Goal: Task Accomplishment & Management: Manage account settings

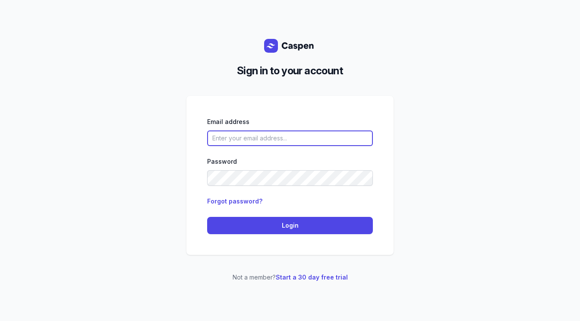
click at [346, 136] on input "email" at bounding box center [290, 138] width 166 height 16
type input "[EMAIL_ADDRESS][DOMAIN_NAME]"
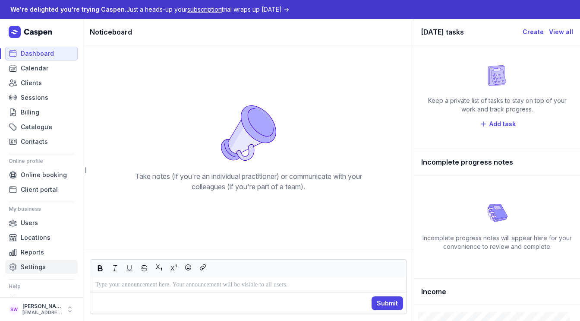
click at [54, 268] on link "Settings" at bounding box center [41, 267] width 73 height 14
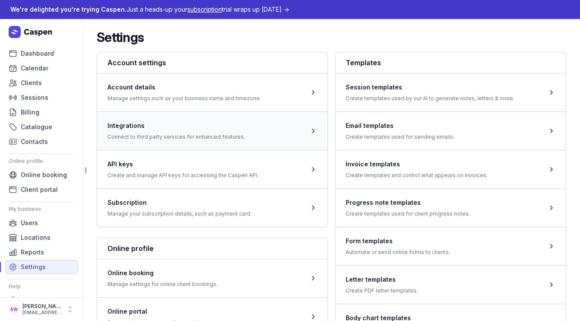
click at [180, 123] on span at bounding box center [212, 130] width 230 height 38
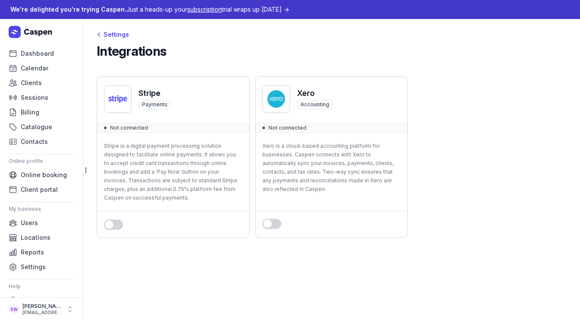
click at [118, 227] on button "Use setting" at bounding box center [113, 224] width 19 height 10
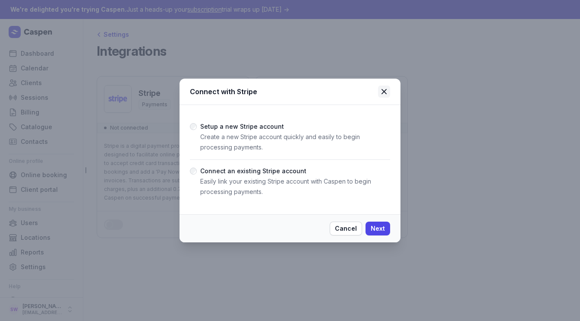
click at [385, 91] on icon at bounding box center [384, 91] width 5 height 5
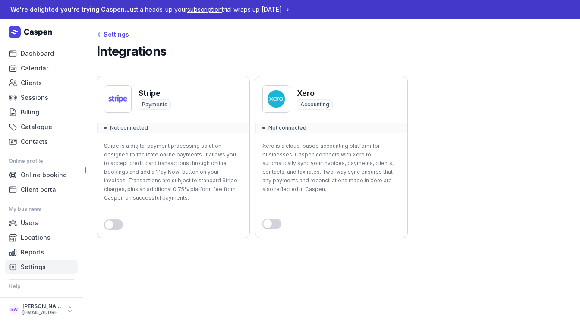
scroll to position [16, 0]
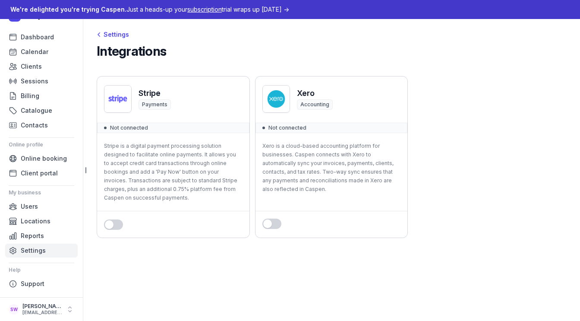
click at [31, 251] on span "Settings" at bounding box center [33, 250] width 25 height 10
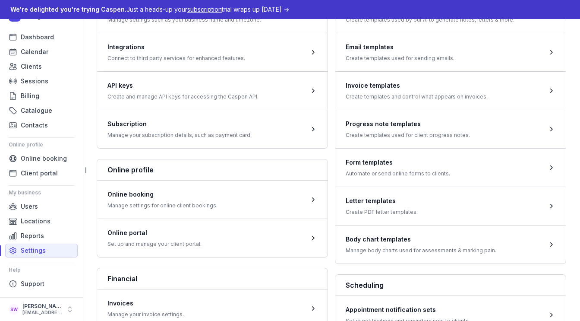
scroll to position [78, 0]
click at [376, 254] on span at bounding box center [450, 245] width 230 height 38
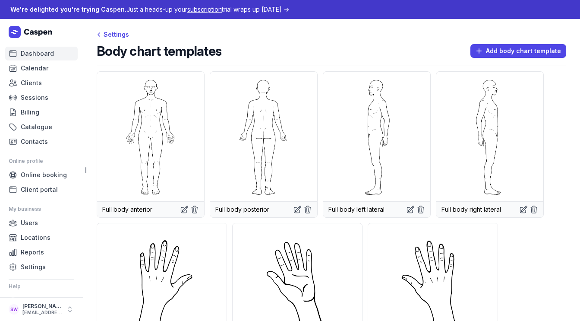
click at [47, 51] on span "Dashboard" at bounding box center [37, 53] width 33 height 10
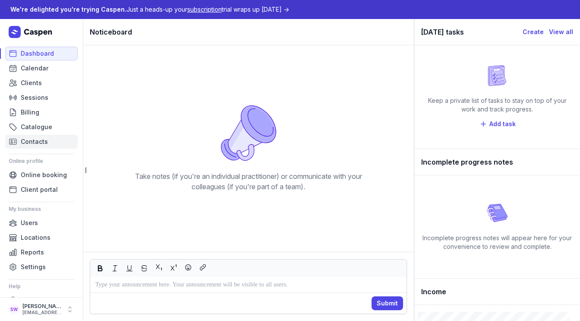
click at [38, 141] on span "Contacts" at bounding box center [34, 141] width 27 height 10
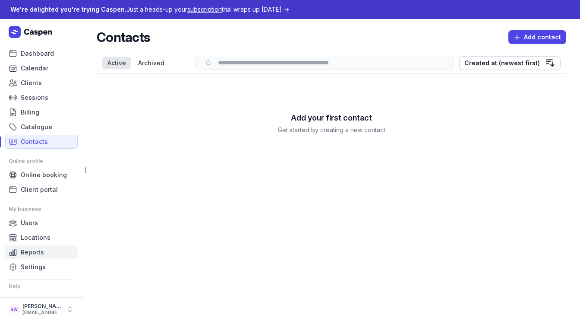
scroll to position [16, 0]
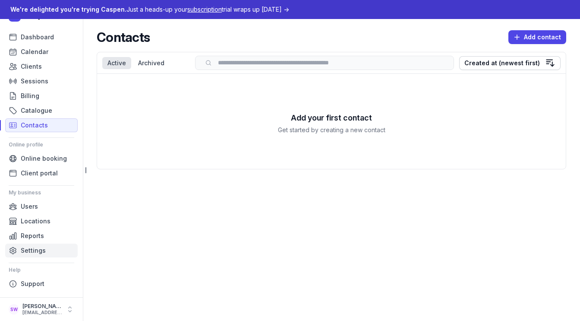
click at [28, 250] on span "Settings" at bounding box center [33, 250] width 25 height 10
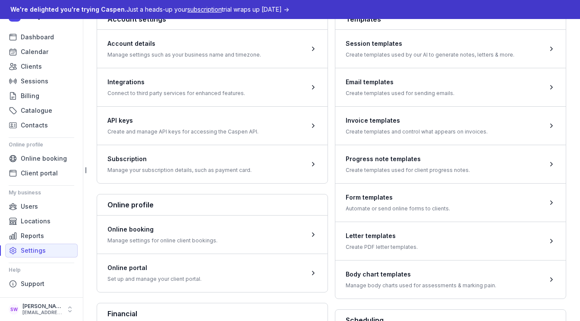
scroll to position [44, 0]
click at [383, 203] on span at bounding box center [450, 201] width 230 height 38
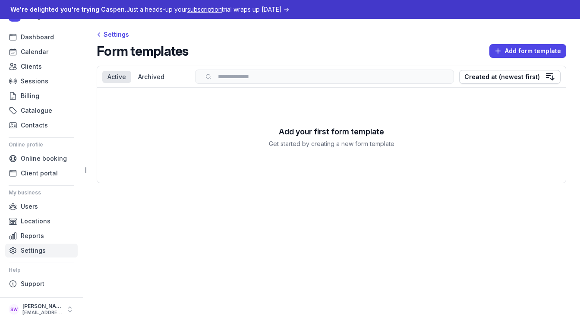
click at [35, 248] on span "Settings" at bounding box center [33, 250] width 25 height 10
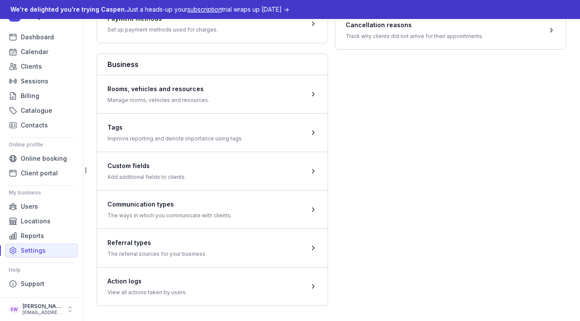
scroll to position [452, 0]
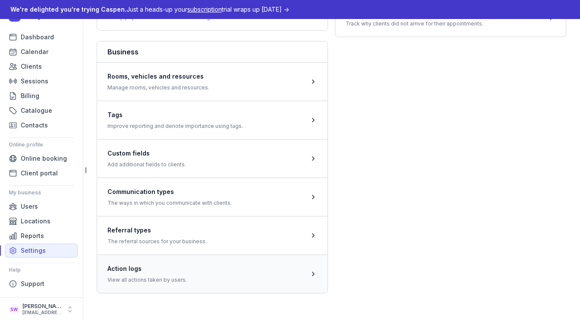
click at [306, 281] on span at bounding box center [212, 273] width 230 height 38
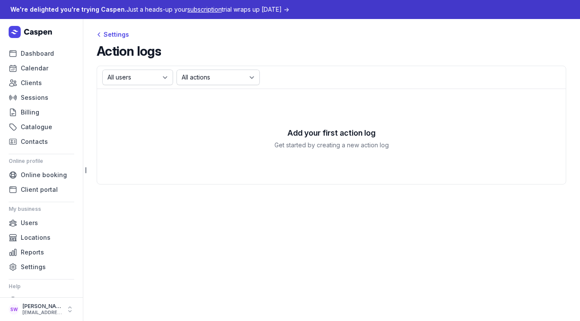
click at [43, 30] on icon at bounding box center [31, 32] width 45 height 12
click at [41, 42] on div "Dashboard Calendar Clients Sessions Billing Catalogue Contacts Online profile O…" at bounding box center [41, 158] width 83 height 278
click at [38, 58] on span "Dashboard" at bounding box center [37, 53] width 33 height 10
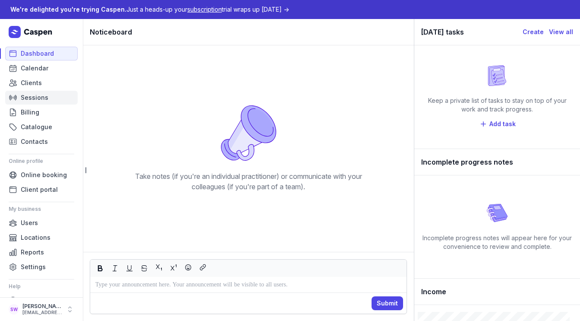
click at [36, 101] on span "Sessions" at bounding box center [35, 97] width 28 height 10
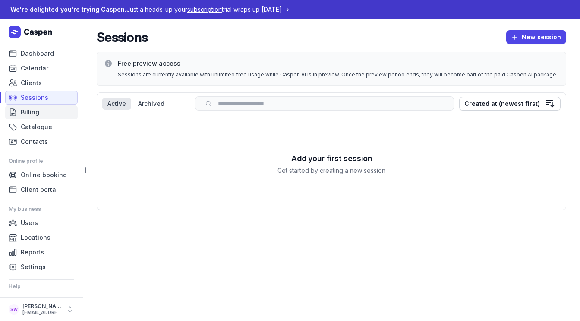
click at [50, 116] on link "Billing" at bounding box center [41, 112] width 73 height 14
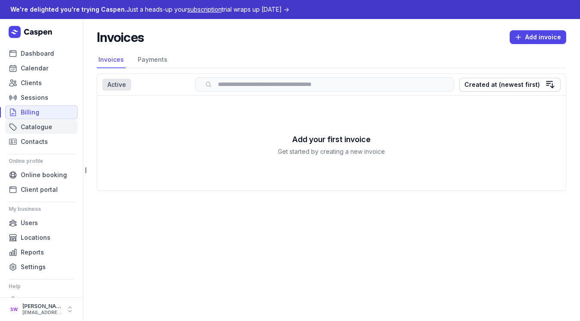
click at [49, 126] on span "Catalogue" at bounding box center [37, 127] width 32 height 10
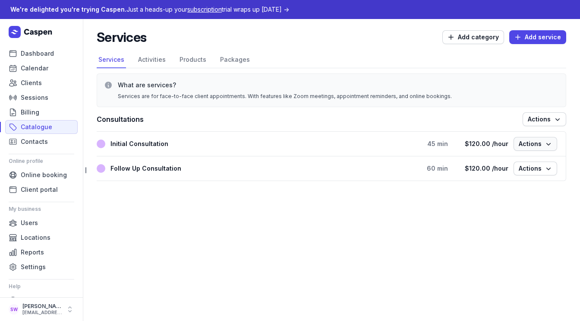
click at [545, 144] on icon "button" at bounding box center [548, 143] width 9 height 9
click at [527, 163] on button "Edit service" at bounding box center [508, 162] width 97 height 12
select select
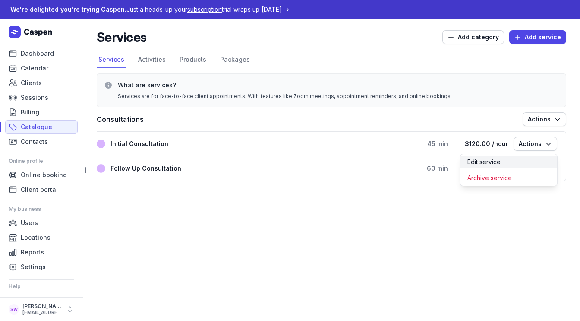
select select
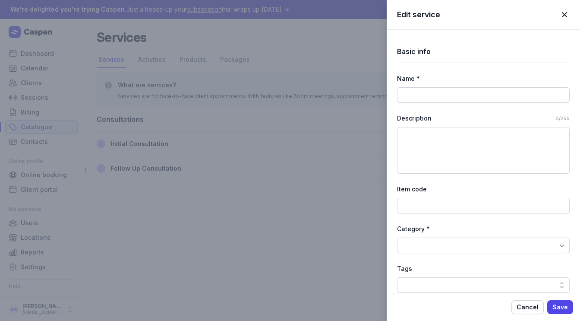
type input "Initial Consultation"
select select "45"
select select "0"
type input "120.00"
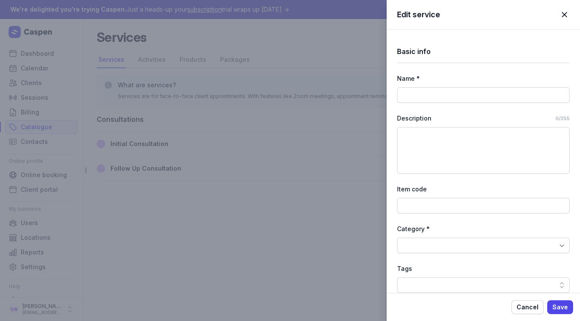
select select "hourly"
select select "tax_01K5D9KCTX8EP2ZQG9MW8SQHF5"
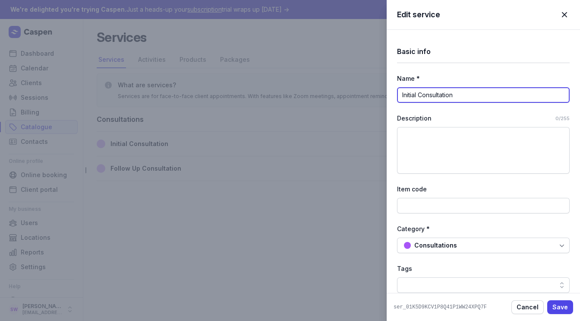
click at [439, 95] on input "Initial Consultation" at bounding box center [483, 95] width 173 height 16
type input "Initial Testing Intake - Caregiver Clinical Interview"
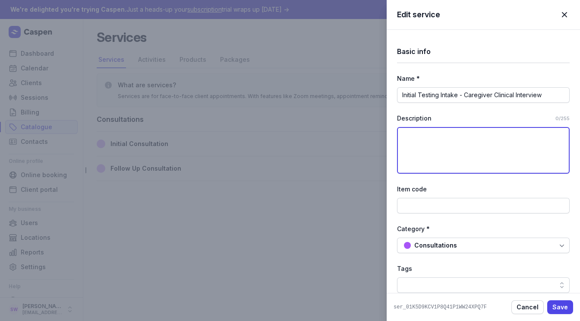
click at [416, 137] on textarea at bounding box center [483, 150] width 173 height 47
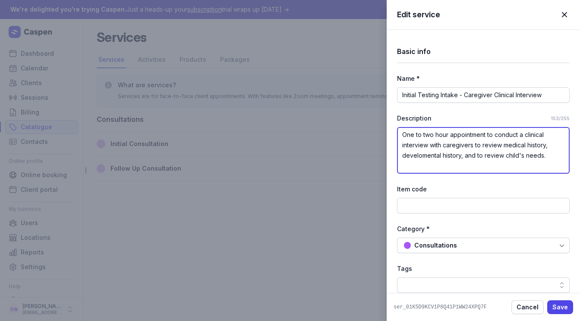
click at [422, 147] on textarea "One to two hour appointment to conduct a clinical interview with caregivers to …" at bounding box center [483, 150] width 173 height 47
click at [422, 154] on textarea "One to two hour appointment to conduct a clinical interview with caregivers to …" at bounding box center [483, 150] width 173 height 47
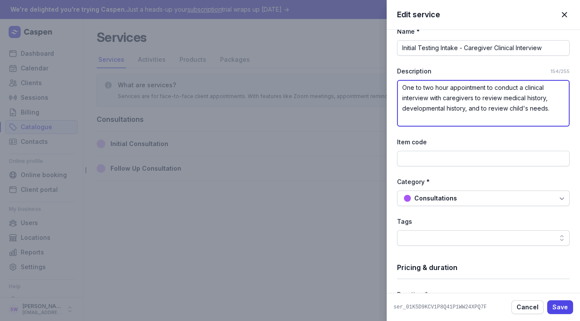
scroll to position [58, 0]
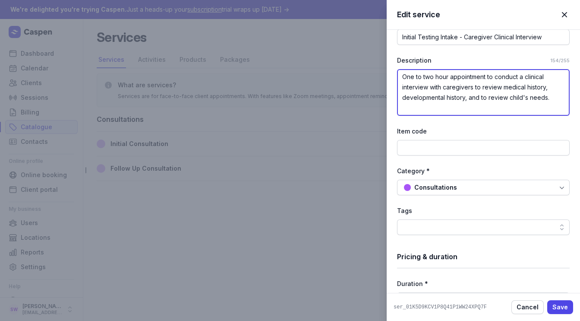
type textarea "One to two hour appointment to conduct a clinical interview with caregivers to …"
click at [438, 186] on div "Consultations" at bounding box center [435, 187] width 43 height 10
click at [471, 169] on div "Category *" at bounding box center [483, 171] width 173 height 10
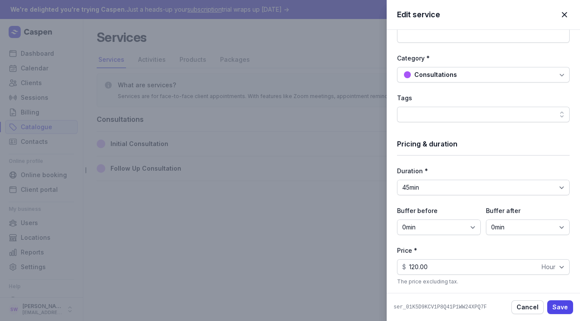
scroll to position [178, 0]
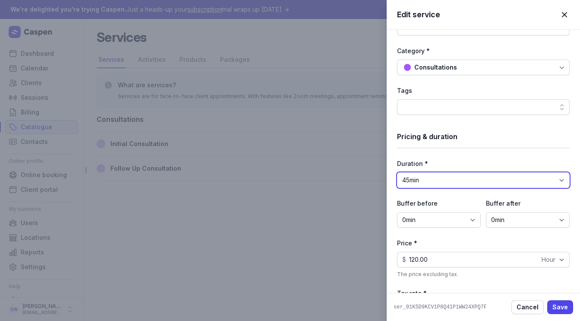
click at [465, 180] on select "15min 30min 45min 1h 1h 15min 1h 30min 1h 45min 2h 2h 15min 2h 30min 2h 45min 3…" at bounding box center [483, 180] width 173 height 16
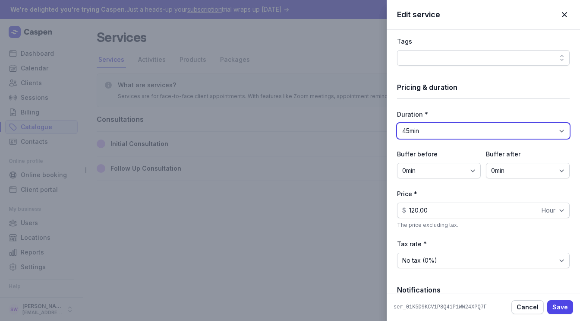
scroll to position [227, 0]
click at [475, 130] on select "15min 30min 45min 1h 1h 15min 1h 30min 1h 45min 2h 2h 15min 2h 30min 2h 45min 3…" at bounding box center [483, 131] width 173 height 16
select select "120"
click at [397, 123] on select "15min 30min 45min 1h 1h 15min 1h 30min 1h 45min 2h 2h 15min 2h 30min 2h 45min 3…" at bounding box center [483, 131] width 173 height 16
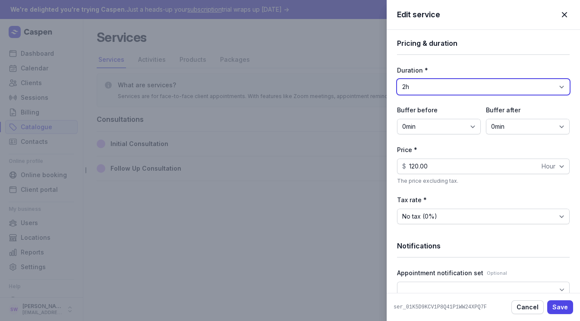
scroll to position [281, 0]
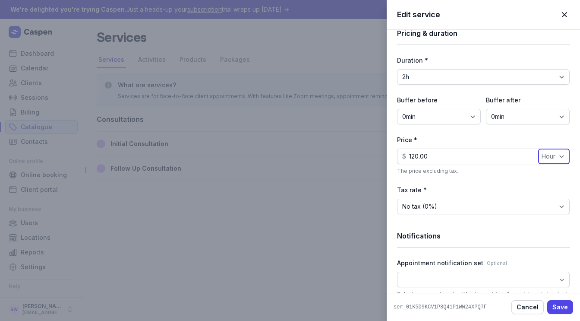
click at [553, 156] on select "Fixed Hour" at bounding box center [554, 156] width 32 height 16
click at [492, 173] on p "The price excluding tax." at bounding box center [483, 170] width 173 height 7
click at [460, 156] on input "120.00" at bounding box center [483, 156] width 173 height 16
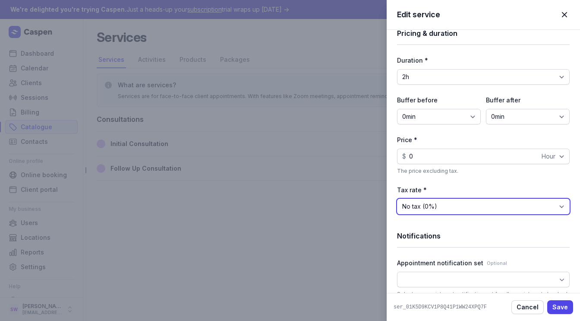
type input "0.00"
click at [461, 200] on select "No tax (0%)" at bounding box center [483, 207] width 173 height 16
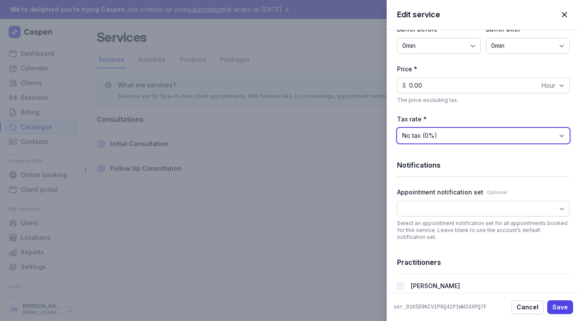
scroll to position [378, 0]
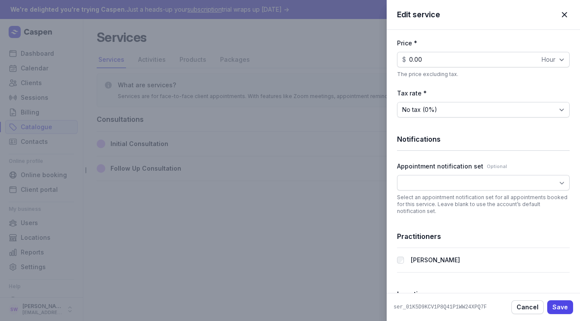
click at [467, 183] on div at bounding box center [483, 183] width 173 height 16
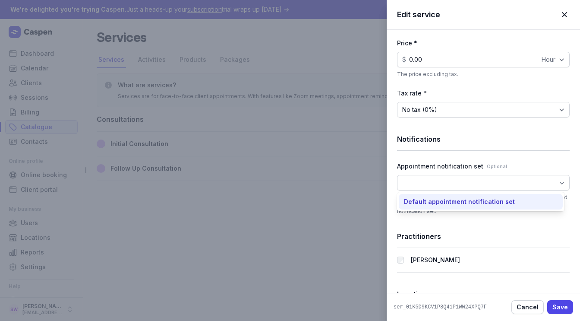
click at [474, 202] on div "Default appointment notification set" at bounding box center [459, 201] width 111 height 9
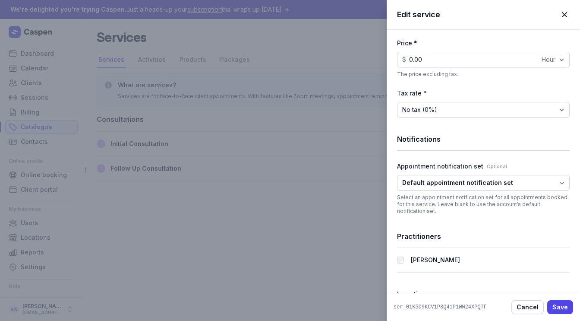
scroll to position [424, 0]
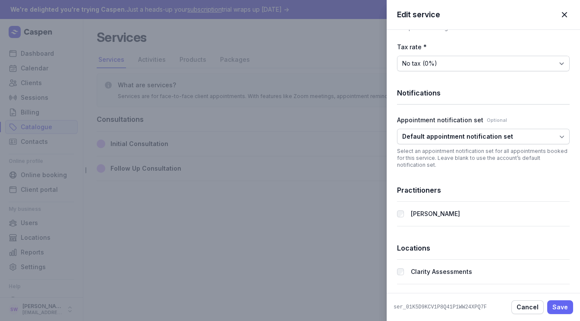
click at [566, 304] on span "Save" at bounding box center [560, 307] width 16 height 10
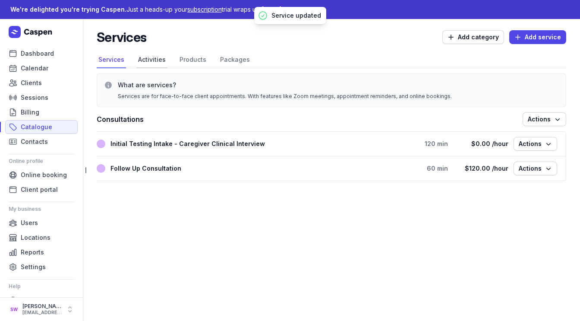
click at [147, 63] on link "Activities" at bounding box center [151, 60] width 31 height 16
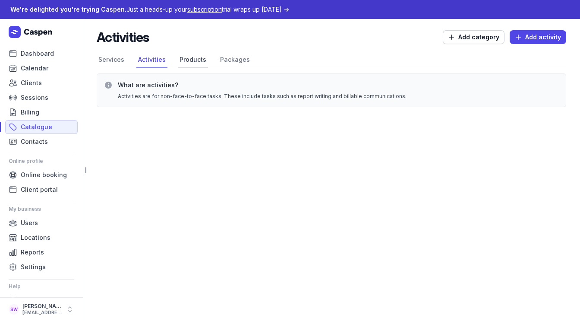
click at [194, 60] on link "Products" at bounding box center [193, 60] width 30 height 16
click at [244, 60] on link "Packages" at bounding box center [234, 60] width 33 height 16
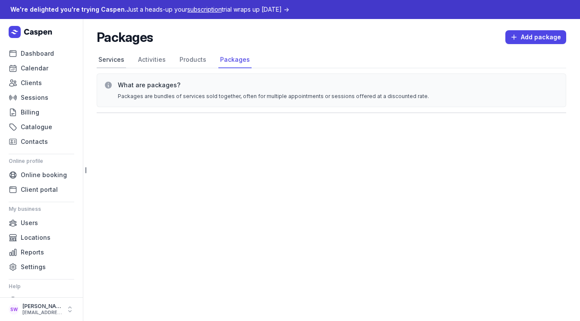
click at [106, 67] on link "Services" at bounding box center [111, 60] width 29 height 16
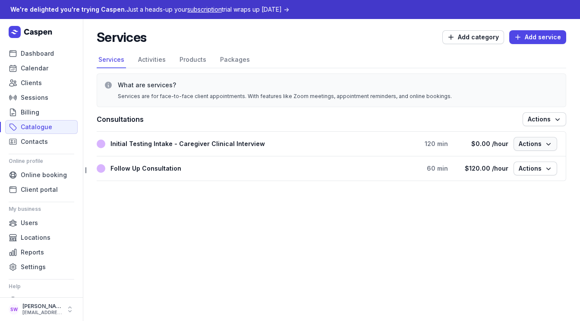
click at [542, 143] on span "Actions" at bounding box center [535, 144] width 33 height 10
click at [522, 158] on button "Edit service" at bounding box center [508, 162] width 97 height 12
select select
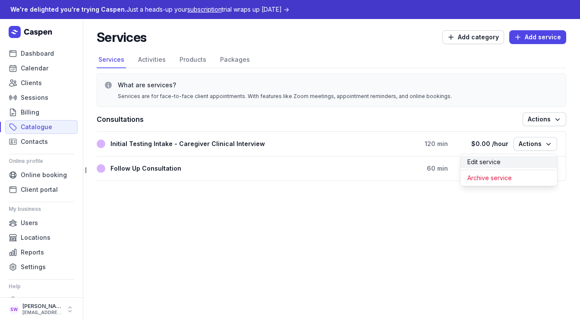
select select
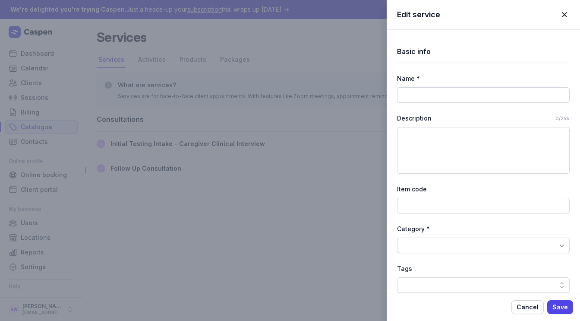
type input "Initial Testing Intake - Caregiver Clinical Interview"
type textarea "One to two hour appointment to conduct a clinical interview with caregivers to …"
select select "120"
select select "0"
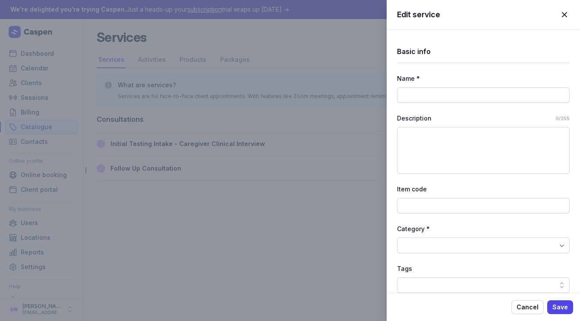
type input "0.00"
select select "hourly"
select select "tax_01K5D9KCTX8EP2ZQG9MW8SQHF5"
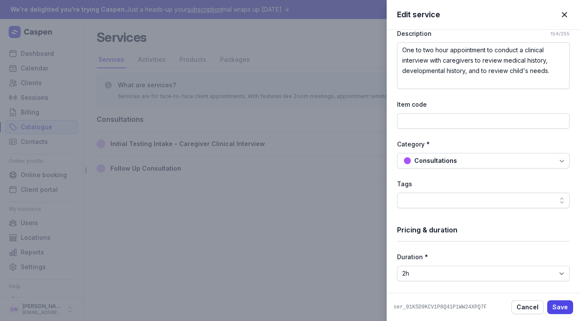
scroll to position [89, 0]
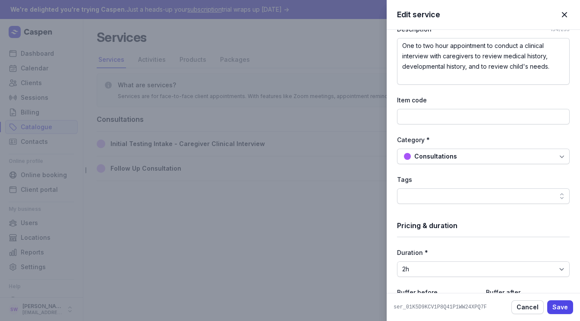
click at [492, 196] on div at bounding box center [483, 196] width 173 height 16
click at [499, 173] on div "Basic info Name * Initial Testing Intake - Caregiver Clinical Interview Descrip…" at bounding box center [483, 284] width 173 height 687
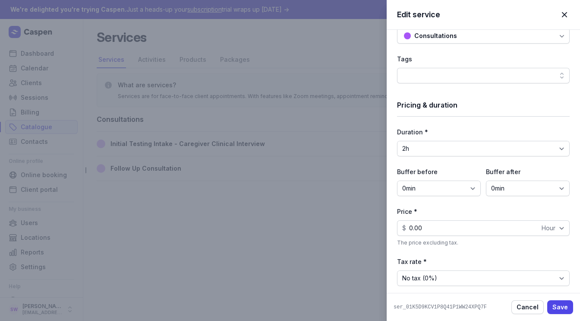
scroll to position [210, 0]
click at [529, 306] on span "Cancel" at bounding box center [528, 307] width 22 height 10
